Goal: Information Seeking & Learning: Check status

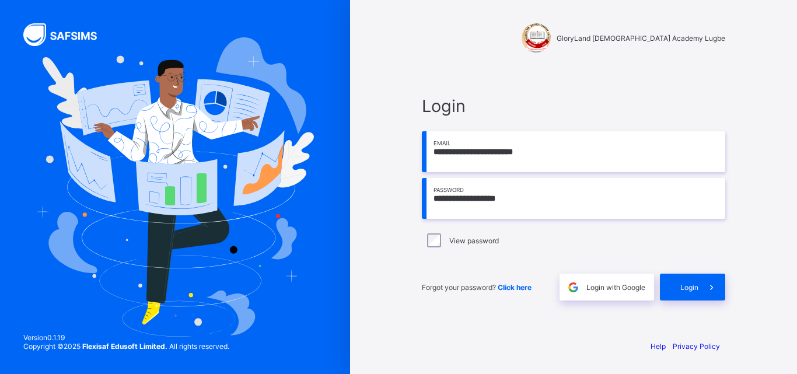
click at [507, 47] on div "GloryLand [DEMOGRAPHIC_DATA] Academy Lugbe" at bounding box center [574, 37] width 304 height 29
click at [685, 290] on span "Login" at bounding box center [690, 287] width 18 height 9
click at [689, 288] on span "Login" at bounding box center [690, 287] width 18 height 9
click at [695, 285] on span "Login" at bounding box center [690, 287] width 18 height 9
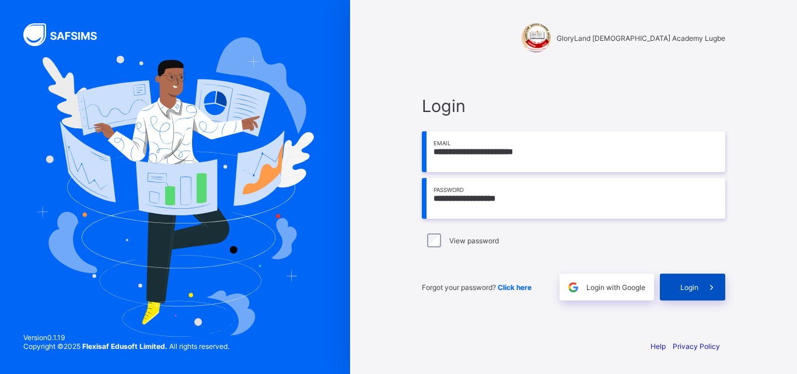
click at [684, 284] on span "Login" at bounding box center [690, 287] width 18 height 9
click at [552, 337] on div "**********" at bounding box center [574, 187] width 350 height 374
click at [697, 290] on span "Login" at bounding box center [690, 287] width 18 height 9
click at [691, 291] on span "Login" at bounding box center [690, 287] width 18 height 9
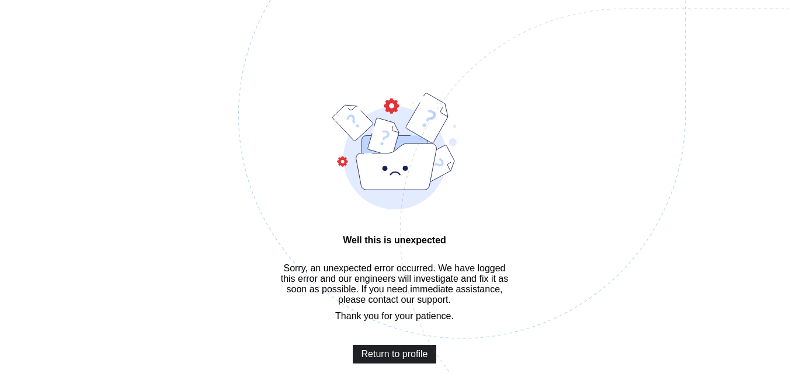
click at [393, 349] on span "Return to profile" at bounding box center [394, 354] width 67 height 11
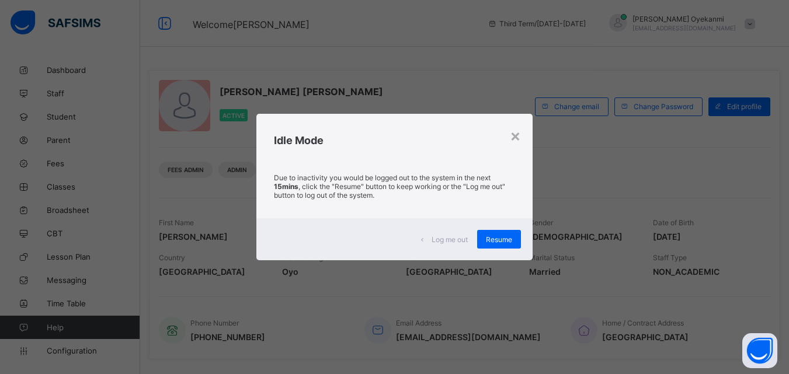
click at [3, 29] on div "× Idle Mode Due to inactivity you would be logged out to the system in the next…" at bounding box center [394, 187] width 789 height 374
drag, startPoint x: 33, startPoint y: 45, endPoint x: 490, endPoint y: 245, distance: 499.5
click at [490, 245] on div "Resume" at bounding box center [499, 239] width 44 height 19
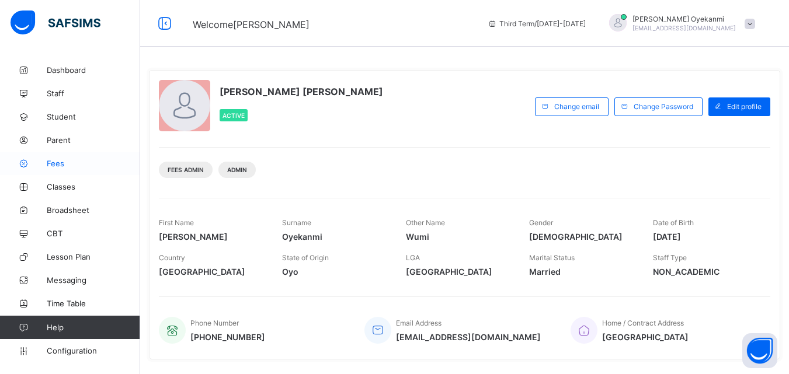
click at [78, 166] on span "Fees" at bounding box center [93, 163] width 93 height 9
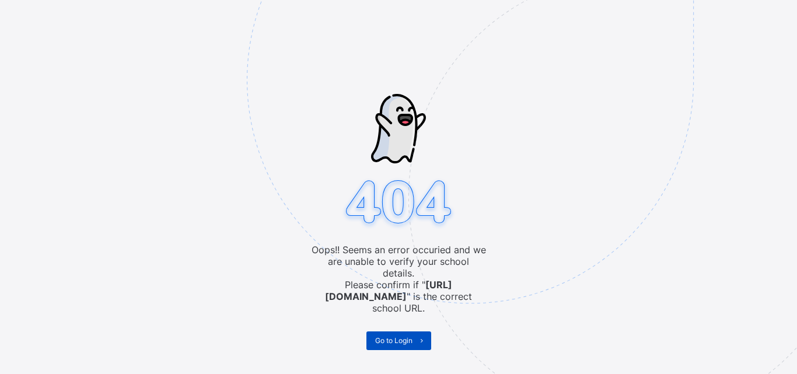
click at [394, 336] on span "Go to Login" at bounding box center [393, 340] width 37 height 9
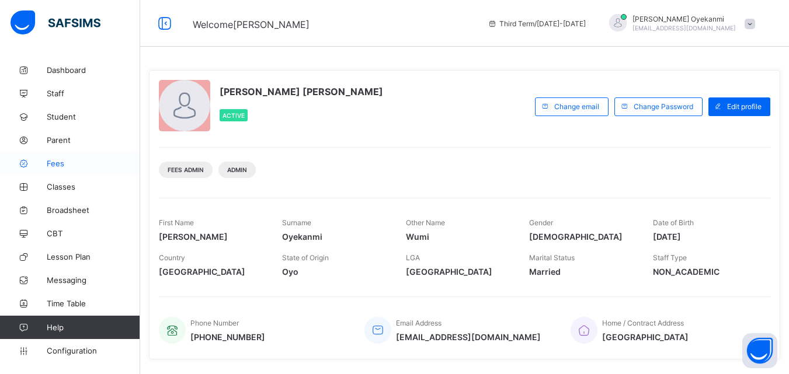
click at [46, 161] on icon at bounding box center [23, 163] width 47 height 9
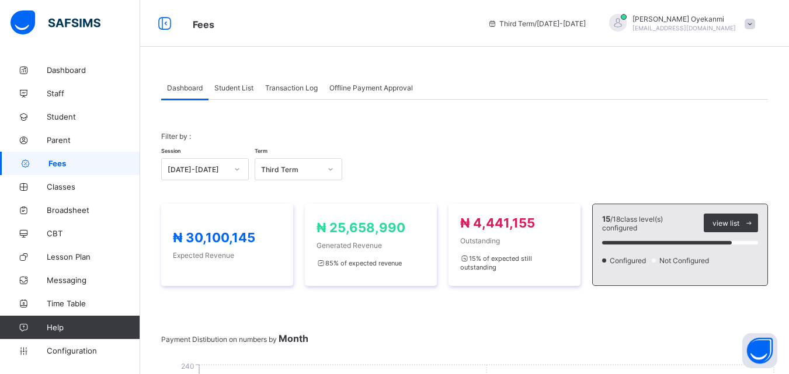
click at [229, 88] on span "Student List" at bounding box center [233, 87] width 39 height 9
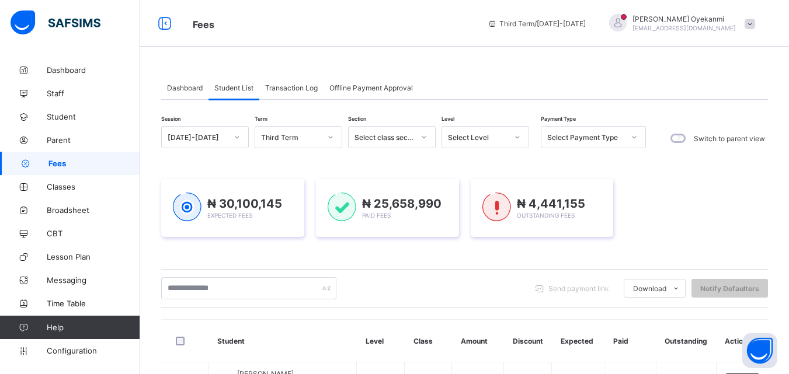
click at [236, 86] on span "Student List" at bounding box center [233, 87] width 39 height 9
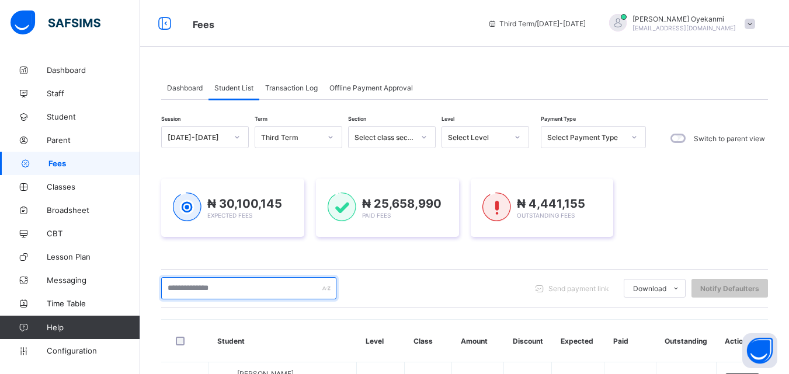
click at [249, 291] on input "text" at bounding box center [248, 288] width 175 height 22
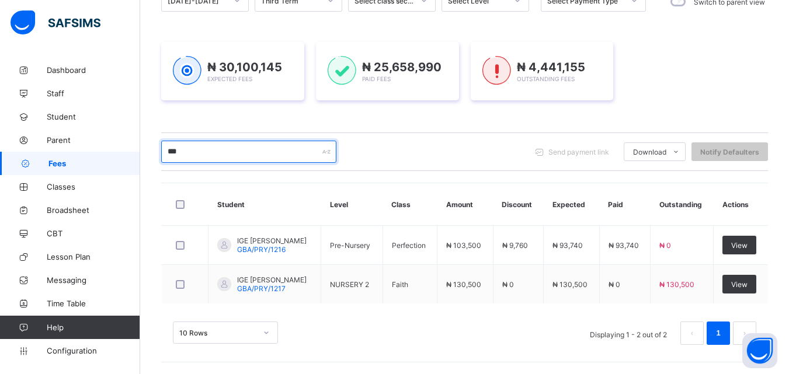
scroll to position [137, 0]
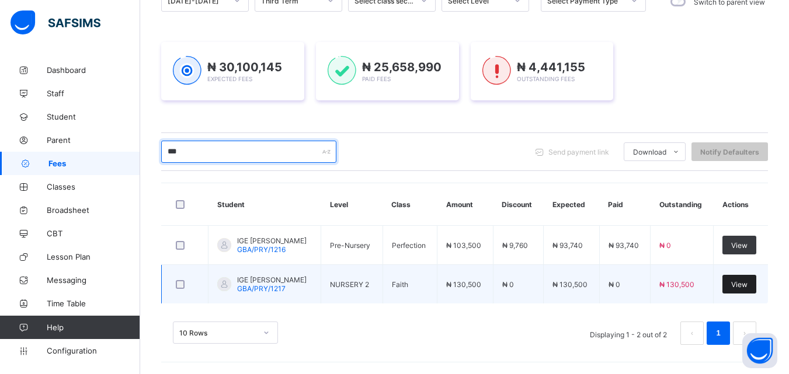
type input "***"
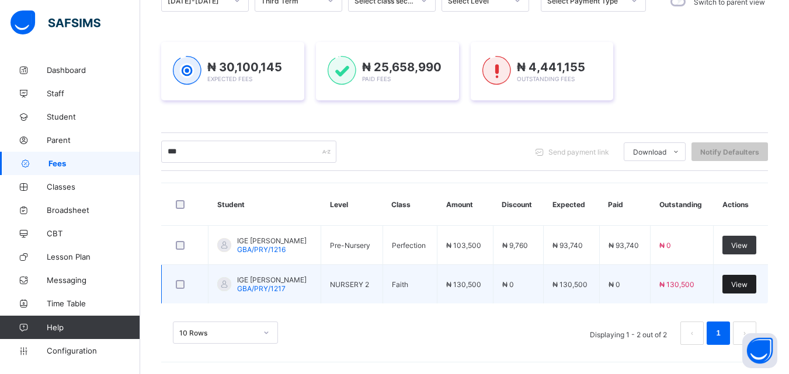
click at [747, 281] on span "View" at bounding box center [739, 284] width 16 height 9
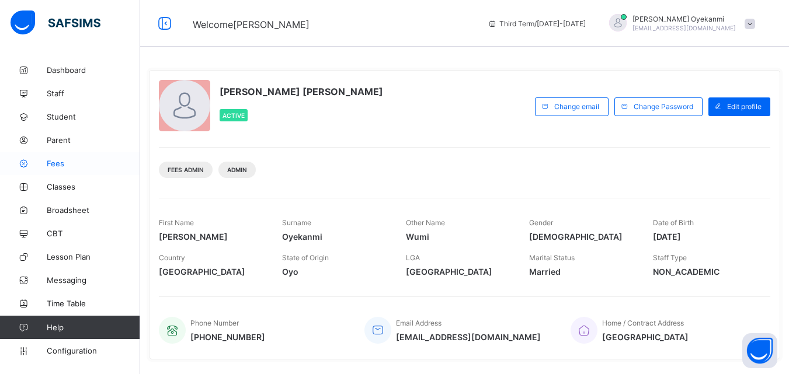
click at [54, 168] on span "Fees" at bounding box center [93, 163] width 93 height 9
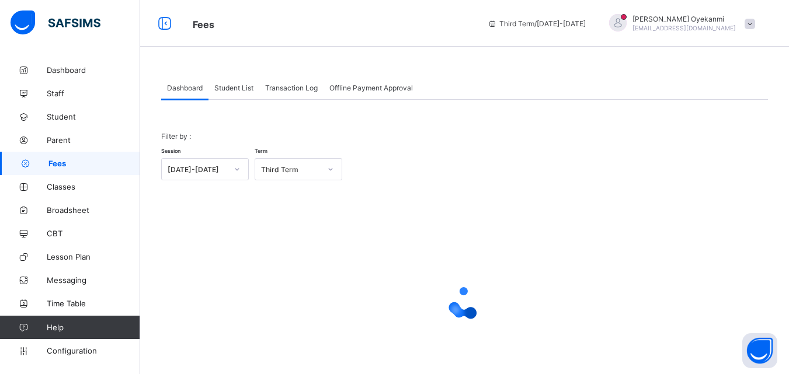
drag, startPoint x: 520, startPoint y: 225, endPoint x: 542, endPoint y: 247, distance: 31.4
click at [520, 225] on div at bounding box center [464, 303] width 606 height 222
